Goal: Task Accomplishment & Management: Manage account settings

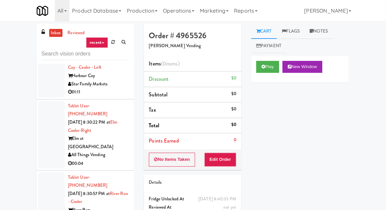
scroll to position [1907, 0]
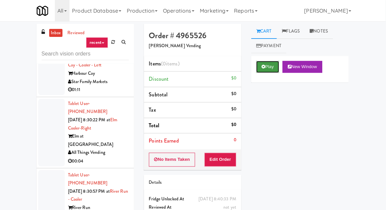
click at [262, 65] on button "Play" at bounding box center [268, 67] width 23 height 12
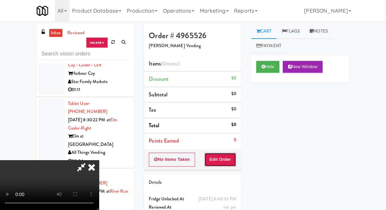
click at [225, 160] on button "Edit Order" at bounding box center [221, 160] width 32 height 14
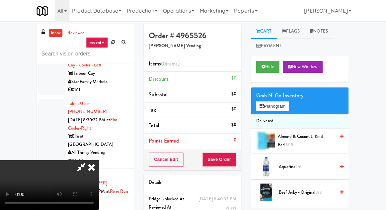
scroll to position [0, 0]
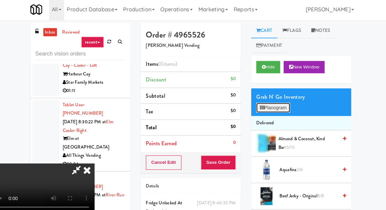
click at [274, 106] on button "Planogram" at bounding box center [273, 106] width 33 height 10
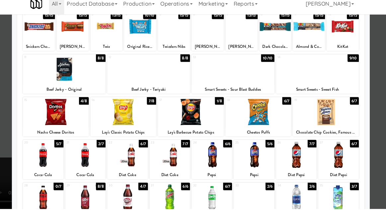
scroll to position [59, 0]
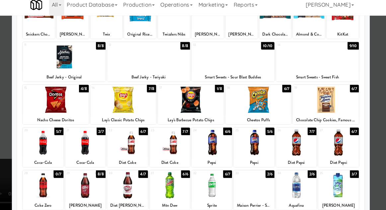
click at [15, 111] on div at bounding box center [193, 105] width 386 height 210
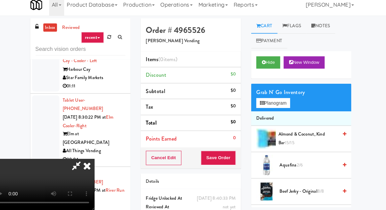
click at [283, 164] on span "Aquafina 2/6" at bounding box center [307, 166] width 56 height 8
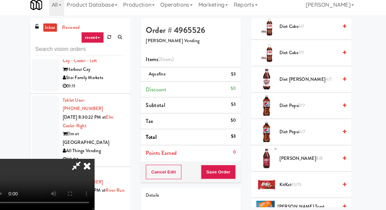
scroll to position [340, 0]
click at [291, 158] on span "[PERSON_NAME] 8/8" at bounding box center [307, 159] width 56 height 8
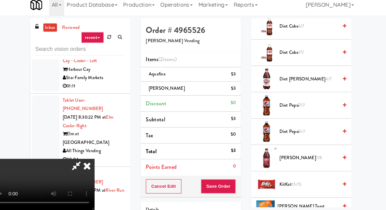
scroll to position [24, 0]
click at [235, 76] on div "$3" at bounding box center [234, 78] width 5 height 8
click at [236, 77] on link at bounding box center [236, 81] width 6 height 8
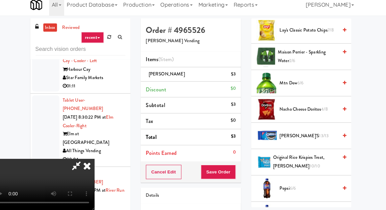
scroll to position [566, 0]
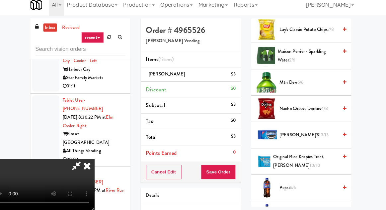
click at [310, 85] on span "Mtn Dew 6/6" at bounding box center [307, 86] width 56 height 8
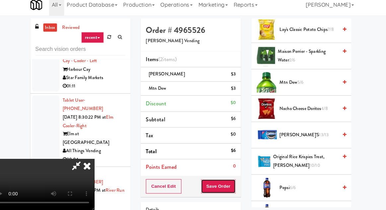
click at [237, 193] on button "Save Order" at bounding box center [220, 187] width 34 height 14
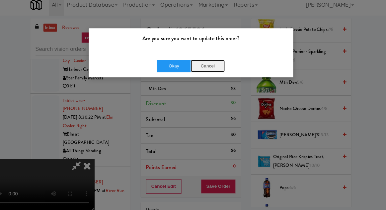
click at [208, 67] on button "Cancel" at bounding box center [209, 70] width 33 height 12
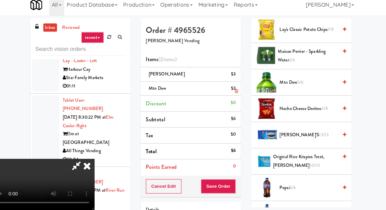
click at [241, 91] on li "Mtn Dew $3" at bounding box center [193, 92] width 97 height 14
click at [238, 95] on icon at bounding box center [237, 94] width 3 height 4
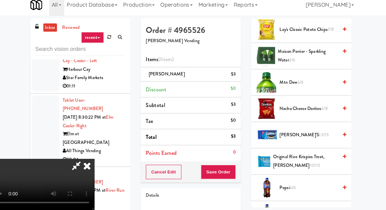
click at [306, 61] on span "Maison Perrier - Sparkling Water 2/6" at bounding box center [307, 60] width 58 height 16
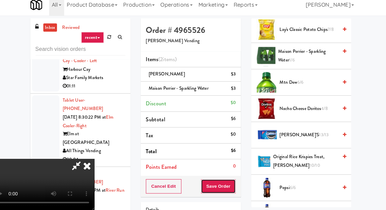
click at [232, 190] on button "Save Order" at bounding box center [220, 187] width 34 height 14
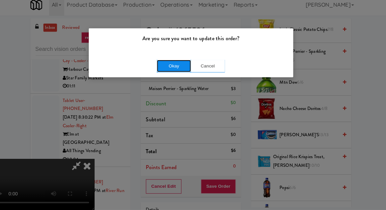
click at [170, 64] on button "Okay" at bounding box center [176, 70] width 33 height 12
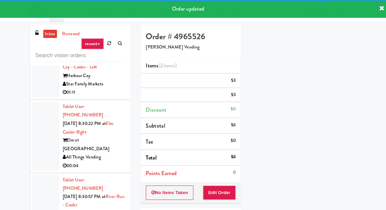
scroll to position [0, 0]
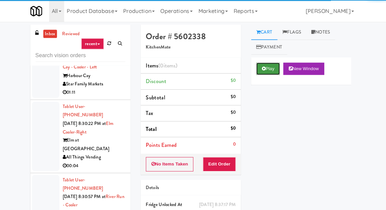
click at [269, 65] on button "Play" at bounding box center [268, 67] width 23 height 12
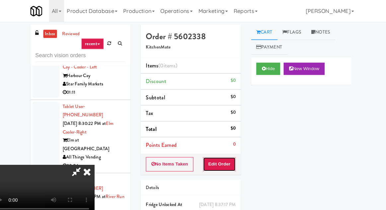
click at [227, 159] on button "Edit Order" at bounding box center [221, 160] width 32 height 14
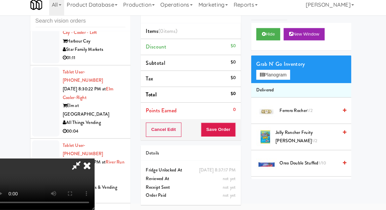
scroll to position [43, 0]
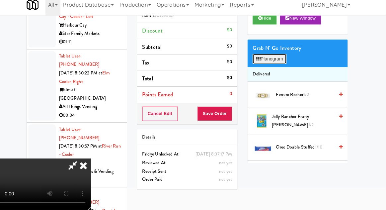
click at [289, 60] on button "Planogram" at bounding box center [273, 63] width 33 height 10
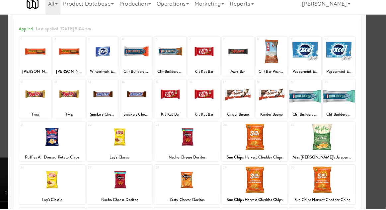
scroll to position [26, 0]
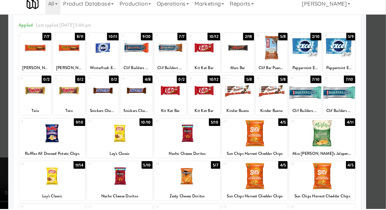
click at [112, 145] on div at bounding box center [128, 137] width 64 height 26
click at [17, 162] on div at bounding box center [193, 105] width 386 height 210
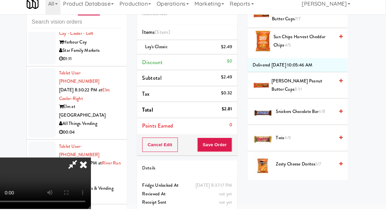
scroll to position [309, 0]
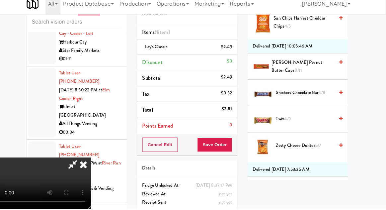
click at [300, 146] on span "Zesty Cheese Doritos 5/7" at bounding box center [307, 148] width 56 height 8
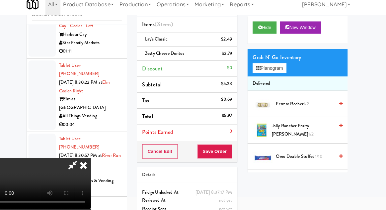
scroll to position [51, 0]
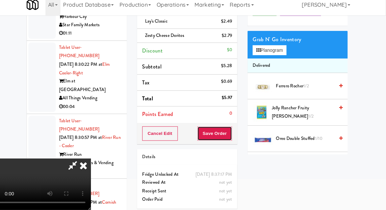
click at [234, 133] on button "Save Order" at bounding box center [220, 136] width 34 height 14
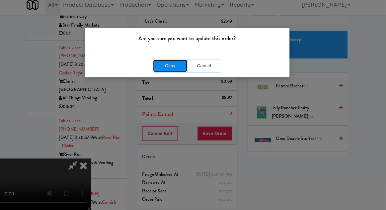
click at [185, 70] on button "Okay" at bounding box center [176, 70] width 33 height 12
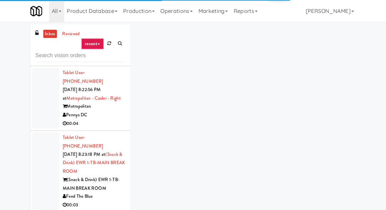
scroll to position [1300, 0]
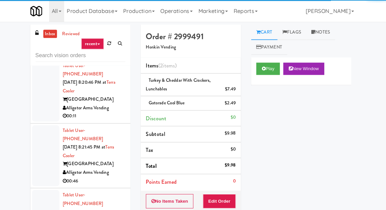
click at [51, 184] on div at bounding box center [52, 209] width 27 height 51
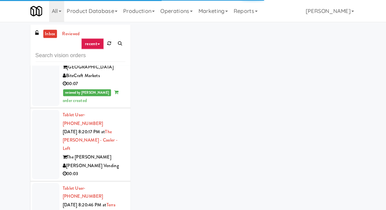
click at [54, 178] on div at bounding box center [52, 207] width 27 height 59
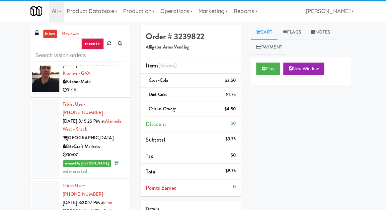
click at [59, 175] on div at bounding box center [52, 208] width 27 height 67
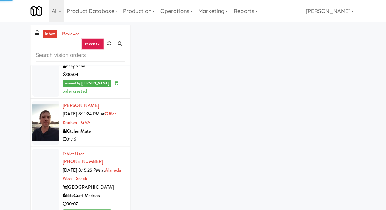
scroll to position [789, 0]
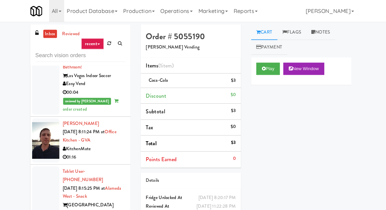
click at [57, 161] on div at bounding box center [52, 198] width 27 height 75
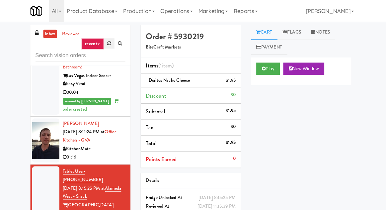
click at [113, 46] on link at bounding box center [114, 42] width 10 height 10
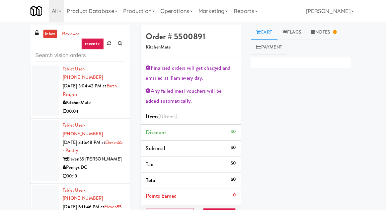
click at [51, 117] on div at bounding box center [52, 146] width 27 height 59
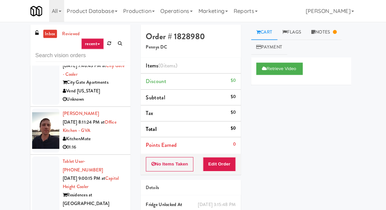
click at [55, 152] on div at bounding box center [52, 185] width 27 height 67
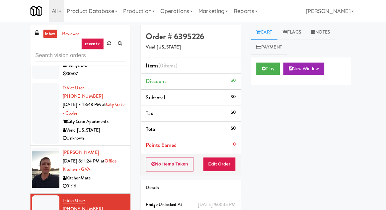
scroll to position [603, 0]
click at [259, 76] on div "Play New Window" at bounding box center [300, 69] width 97 height 27
click at [229, 161] on button "Edit Order" at bounding box center [221, 160] width 32 height 14
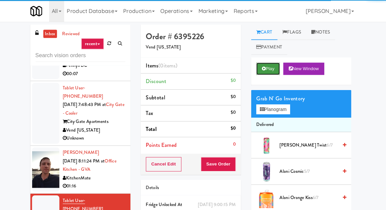
click at [265, 71] on button "Play" at bounding box center [268, 67] width 23 height 12
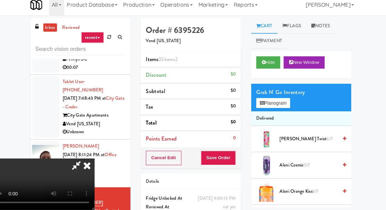
scroll to position [24, 0]
click at [282, 102] on button "Planogram" at bounding box center [273, 106] width 33 height 10
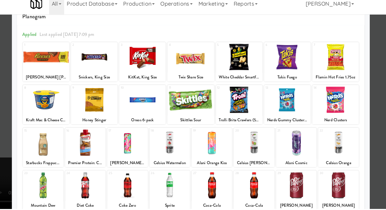
scroll to position [84, 0]
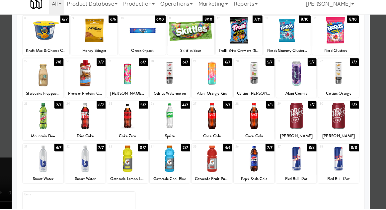
click at [341, 128] on div at bounding box center [336, 120] width 39 height 26
click at [8, 105] on div at bounding box center [193, 105] width 386 height 210
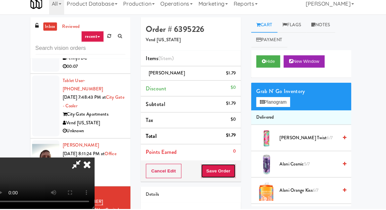
click at [237, 173] on button "Save Order" at bounding box center [220, 173] width 34 height 14
click at [236, 176] on button "Save Order" at bounding box center [220, 173] width 34 height 14
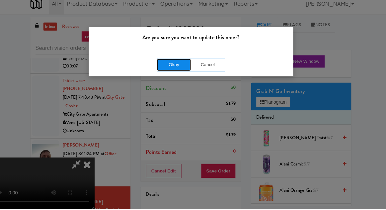
click at [173, 72] on button "Okay" at bounding box center [176, 70] width 33 height 12
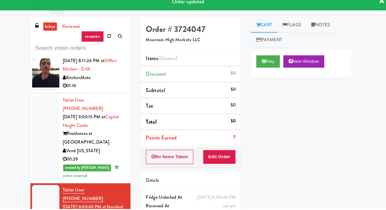
scroll to position [693, 0]
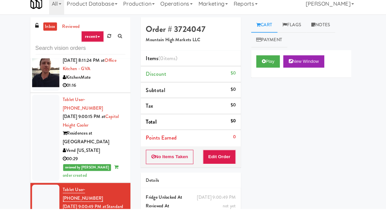
click at [256, 79] on div "Play New Window" at bounding box center [300, 69] width 97 height 27
click at [262, 72] on button "Play" at bounding box center [268, 67] width 23 height 12
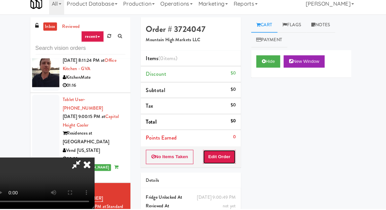
click at [228, 154] on button "Edit Order" at bounding box center [221, 160] width 32 height 14
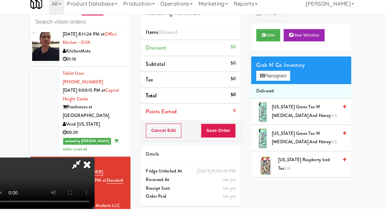
scroll to position [0, 0]
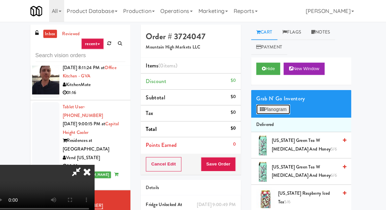
click at [278, 105] on button "Planogram" at bounding box center [273, 106] width 33 height 10
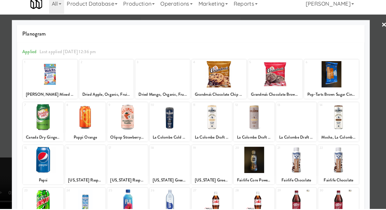
scroll to position [6, 0]
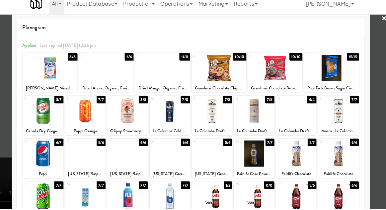
click at [87, 149] on div at bounding box center [90, 157] width 39 height 26
click at [10, 160] on div at bounding box center [193, 105] width 386 height 210
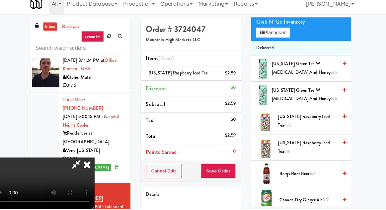
scroll to position [68, 0]
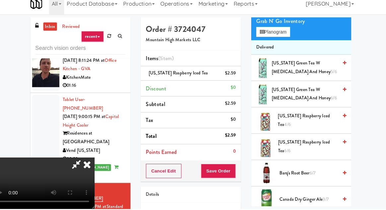
click at [296, 148] on span "[US_STATE] Raspberry Iced Tea 6/6" at bounding box center [307, 149] width 58 height 16
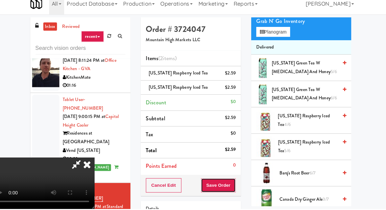
click at [236, 187] on button "Save Order" at bounding box center [220, 187] width 34 height 14
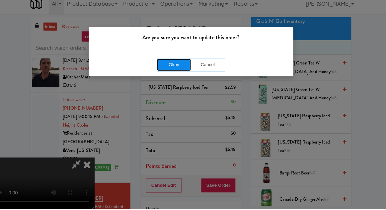
click at [165, 72] on button "Okay" at bounding box center [176, 70] width 33 height 12
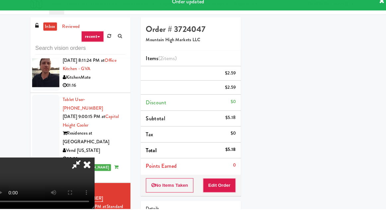
scroll to position [65, 0]
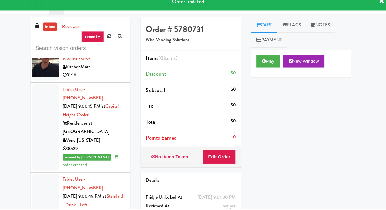
scroll to position [701, 0]
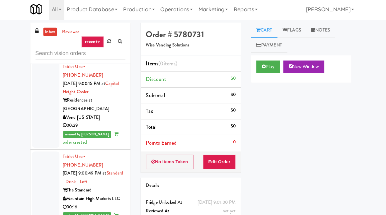
scroll to position [26, 0]
